Goal: Transaction & Acquisition: Purchase product/service

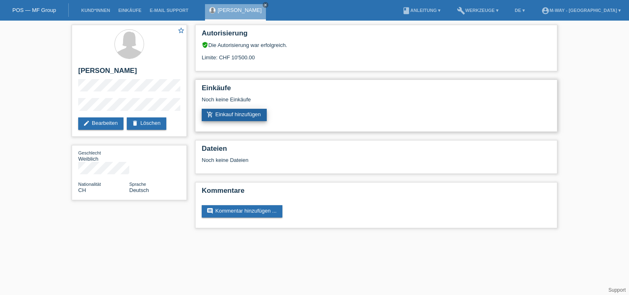
click at [247, 113] on link "add_shopping_cart Einkauf hinzufügen" at bounding box center [234, 115] width 65 height 12
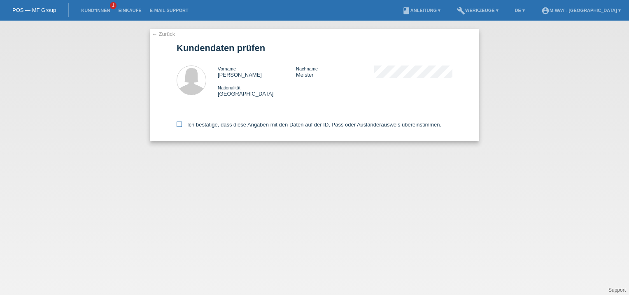
click at [180, 124] on icon at bounding box center [178, 123] width 5 height 5
click at [180, 124] on input "Ich bestätige, dass diese Angaben mit den Daten auf der ID, Pass oder Ausländer…" at bounding box center [178, 123] width 5 height 5
checkbox input "true"
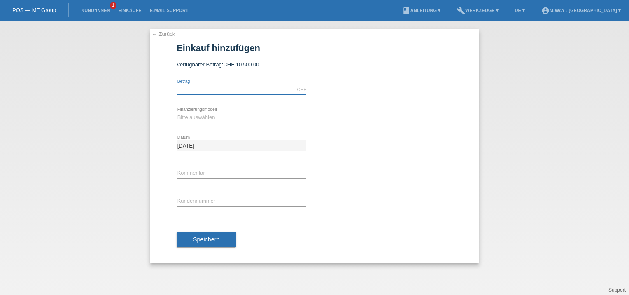
click at [191, 89] on input "text" at bounding box center [241, 89] width 130 height 10
type input "3285.45"
click at [192, 120] on select "Bitte auswählen Fixe Raten Kauf auf Rechnung mit Teilzahlungsoption" at bounding box center [241, 117] width 130 height 10
select select "77"
click at [176, 112] on select "Bitte auswählen Fixe Raten Kauf auf Rechnung mit Teilzahlungsoption" at bounding box center [241, 117] width 130 height 10
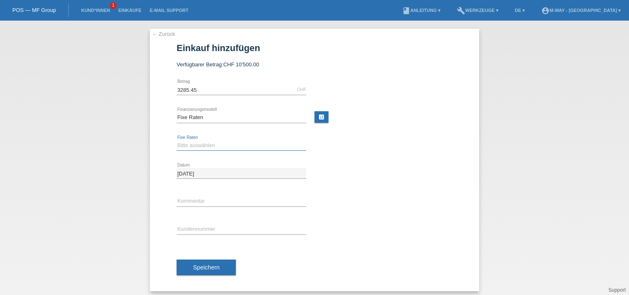
click at [190, 146] on select "Bitte auswählen 4 Raten 5 Raten 6 Raten 7 Raten 8 Raten 9 Raten 10 Raten 11 Rat…" at bounding box center [241, 145] width 130 height 10
select select "202"
click at [176, 140] on select "Bitte auswählen 4 Raten 5 Raten 6 Raten 7 Raten 8 Raten 9 Raten 10 Raten 11 Rat…" at bounding box center [241, 145] width 130 height 10
click at [191, 226] on input "text" at bounding box center [241, 229] width 130 height 10
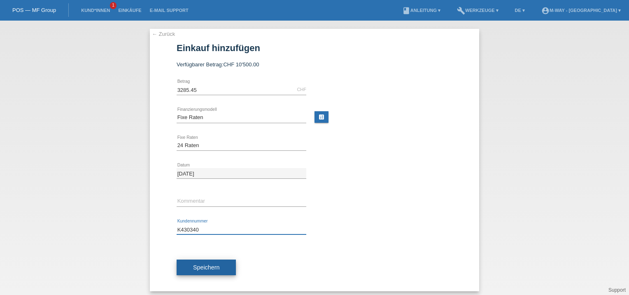
type input "K430340"
click at [209, 264] on span "Speichern" at bounding box center [206, 267] width 26 height 7
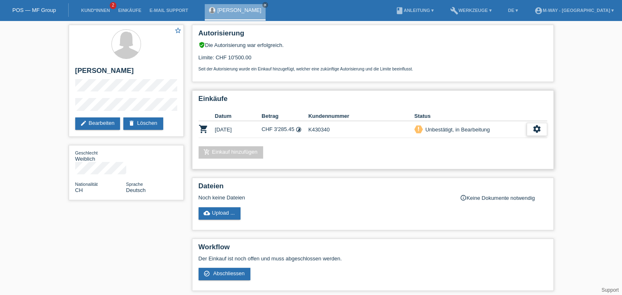
click at [538, 128] on icon "settings" at bounding box center [537, 128] width 9 height 9
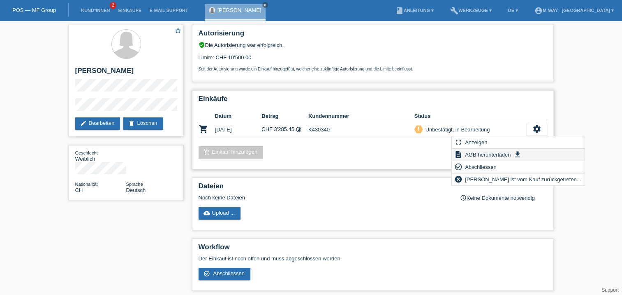
click at [499, 155] on span "AGB herunterladen" at bounding box center [488, 154] width 48 height 10
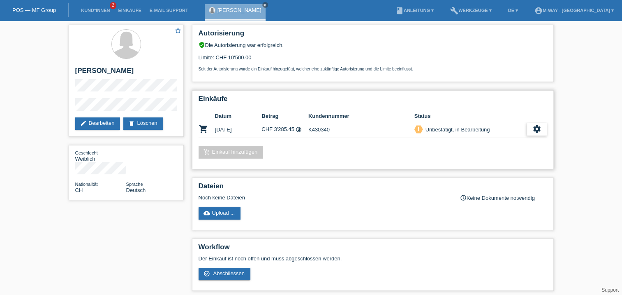
click at [536, 131] on icon "settings" at bounding box center [537, 128] width 9 height 9
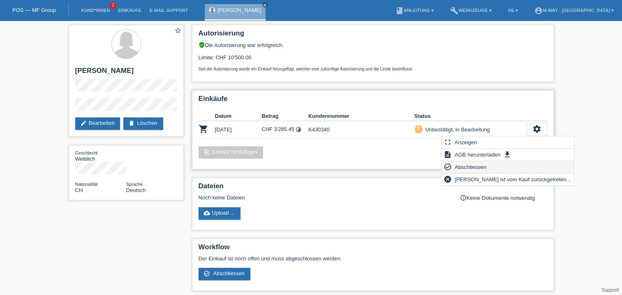
click at [476, 167] on span "Abschliessen" at bounding box center [471, 167] width 34 height 10
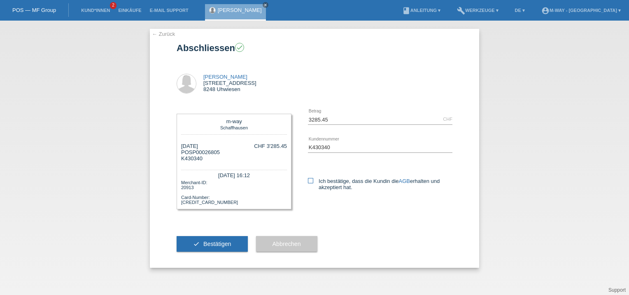
click at [311, 181] on icon at bounding box center [310, 180] width 5 height 5
click at [311, 181] on input "Ich bestätige, dass die Kundin die AGB erhalten und akzeptiert hat." at bounding box center [310, 180] width 5 height 5
checkbox input "true"
click at [220, 242] on span "Bestätigen" at bounding box center [217, 243] width 28 height 7
